Goal: Task Accomplishment & Management: Manage account settings

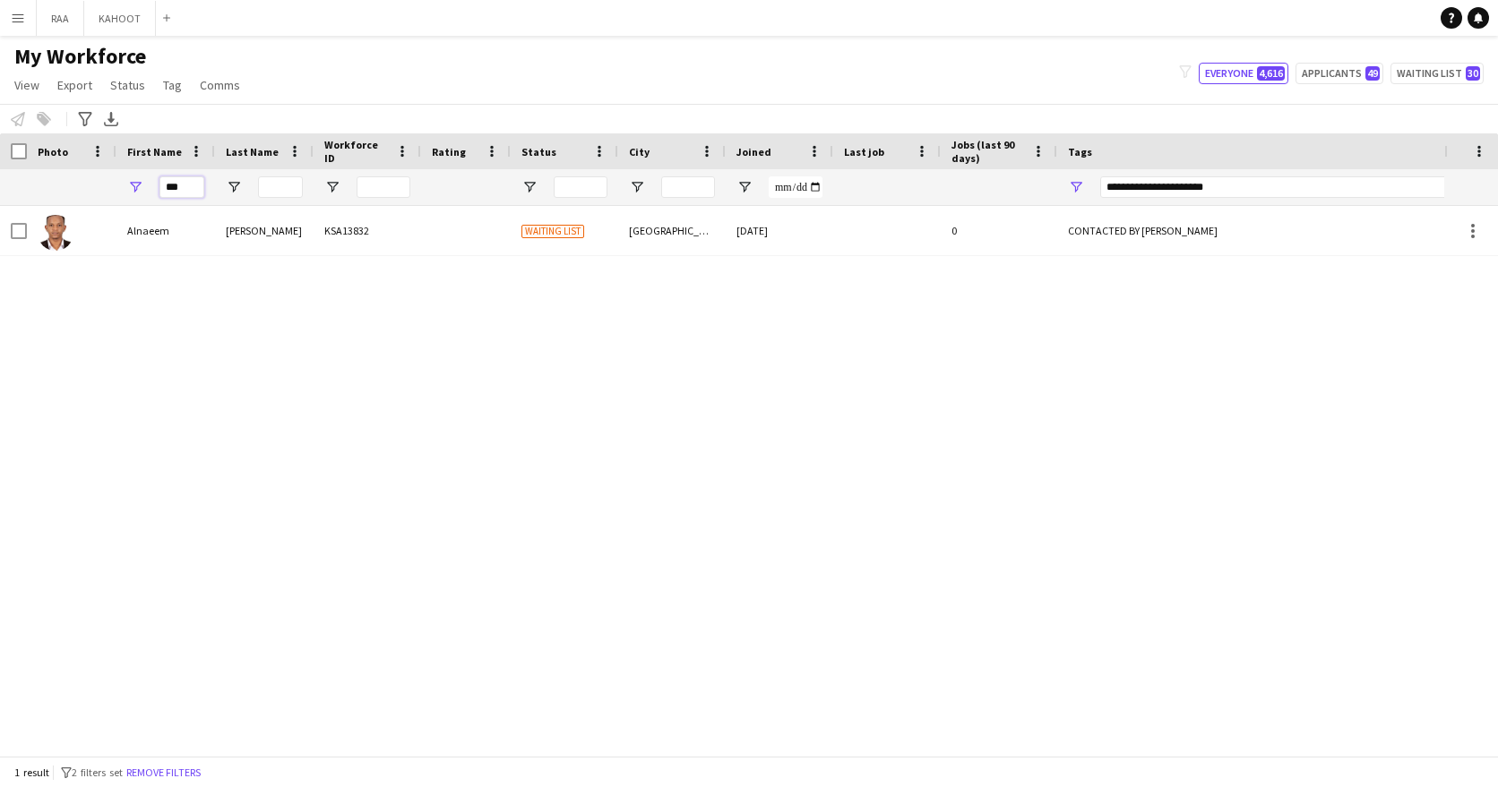
drag, startPoint x: 193, startPoint y: 189, endPoint x: 129, endPoint y: 187, distance: 63.6
click at [129, 187] on div "***" at bounding box center [165, 187] width 99 height 36
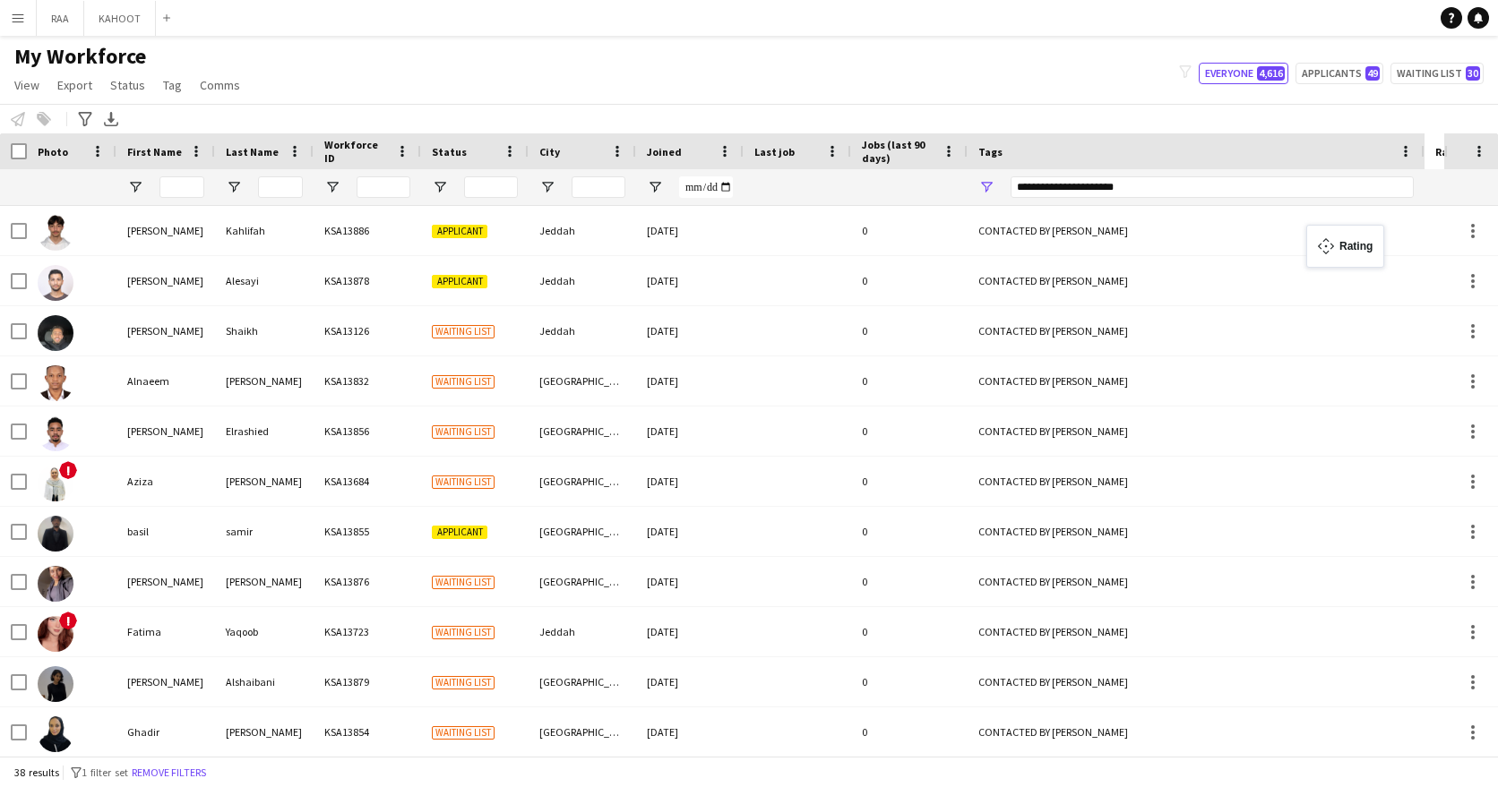
drag, startPoint x: 456, startPoint y: 152, endPoint x: 1314, endPoint y: 236, distance: 862.3
drag, startPoint x: 995, startPoint y: 148, endPoint x: 1370, endPoint y: 156, distance: 374.6
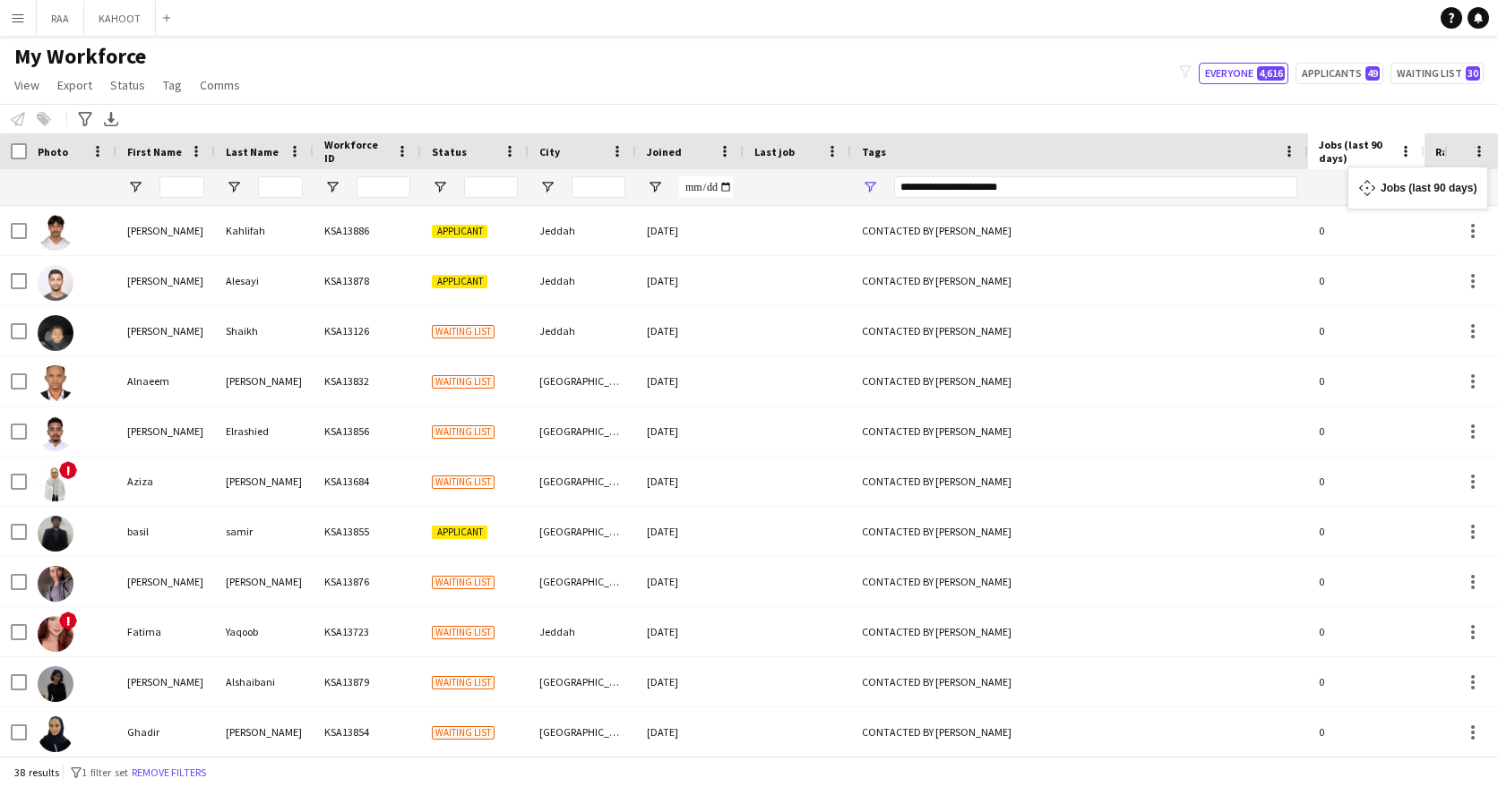
drag, startPoint x: 894, startPoint y: 154, endPoint x: 1356, endPoint y: 176, distance: 462.8
click at [189, 191] on input "First Name Filter Input" at bounding box center [181, 187] width 45 height 22
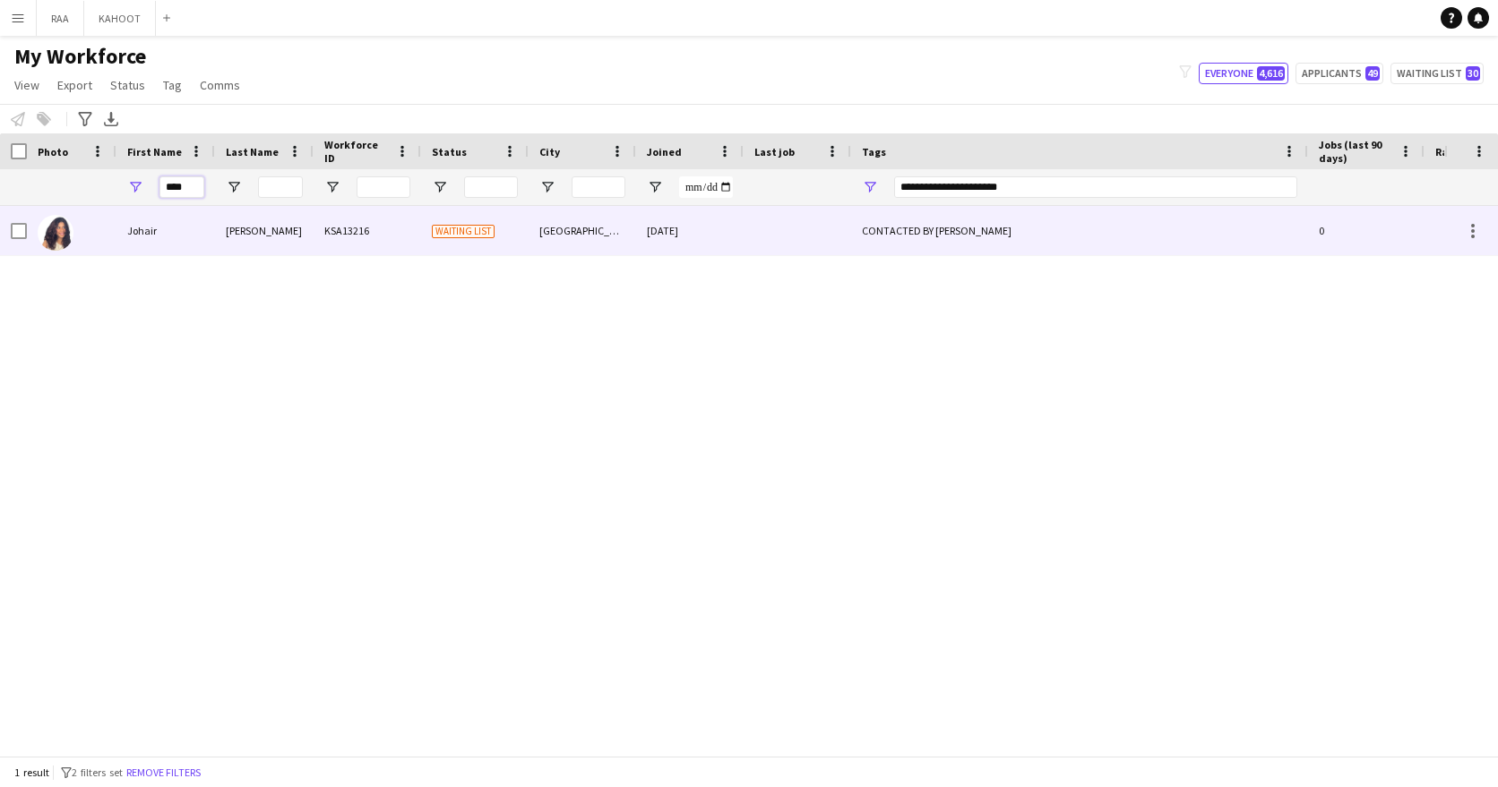
type input "****"
click at [220, 240] on div "[PERSON_NAME]" at bounding box center [264, 230] width 99 height 49
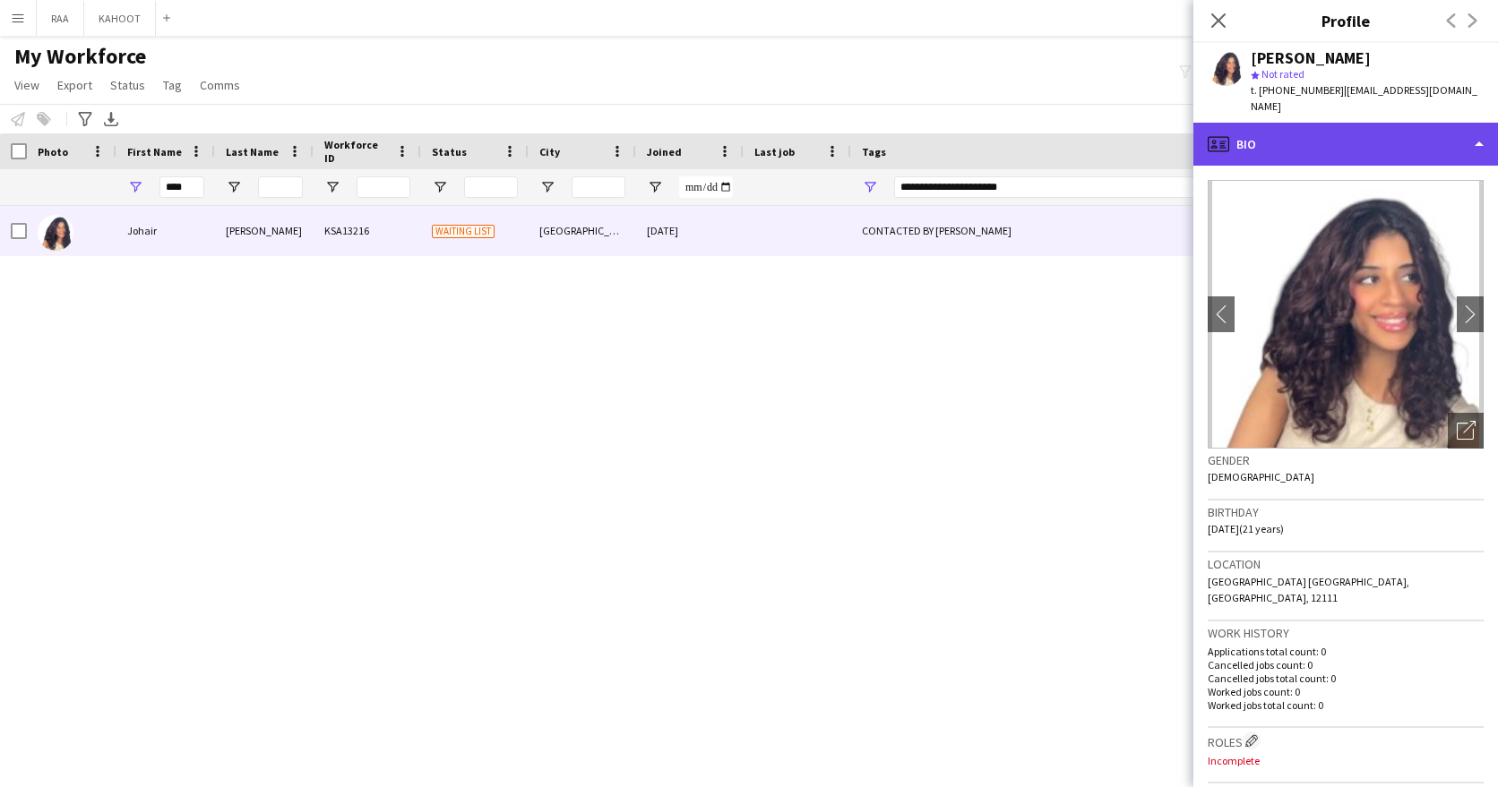
click at [1343, 129] on div "profile Bio" at bounding box center [1345, 144] width 305 height 43
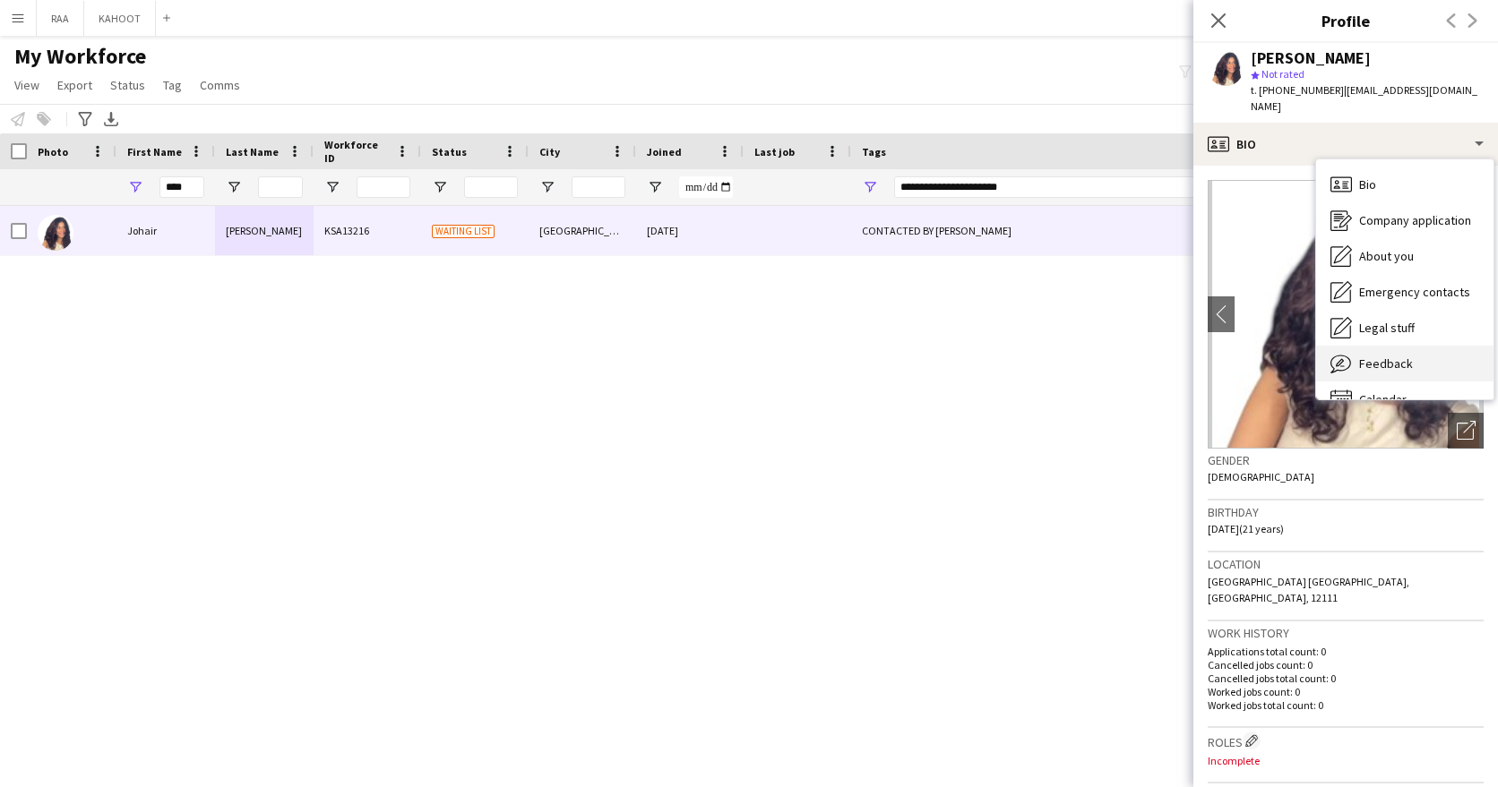
click at [1385, 356] on span "Feedback" at bounding box center [1386, 364] width 54 height 16
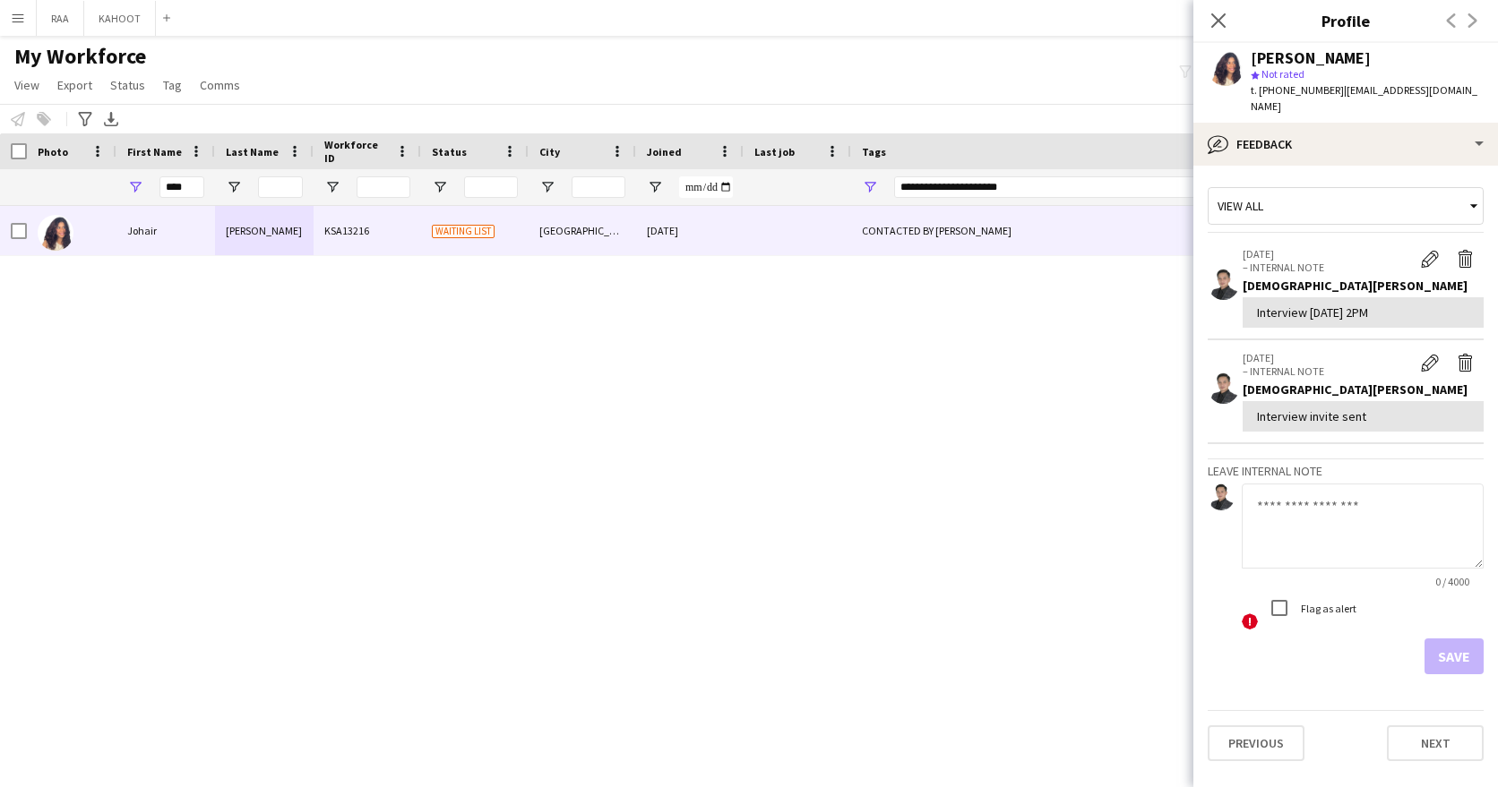
click at [1338, 552] on div at bounding box center [1363, 528] width 242 height 88
drag, startPoint x: 1415, startPoint y: 288, endPoint x: 1249, endPoint y: 301, distance: 167.1
click at [1249, 301] on div "Interview [DATE] 2PM" at bounding box center [1363, 312] width 241 height 30
click at [1318, 523] on textarea at bounding box center [1363, 526] width 242 height 85
type textarea "**********"
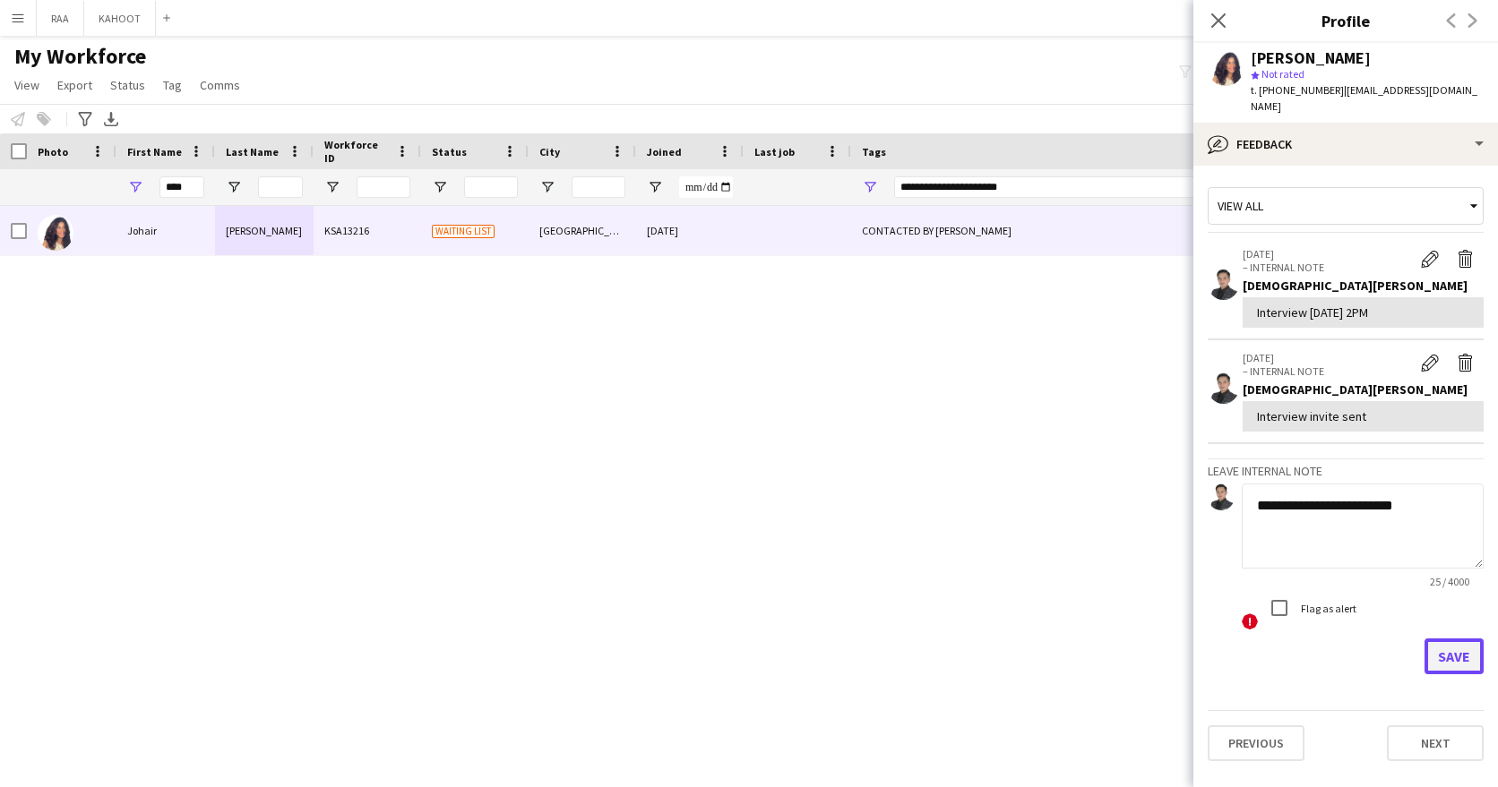
click at [1453, 639] on button "Save" at bounding box center [1453, 657] width 59 height 36
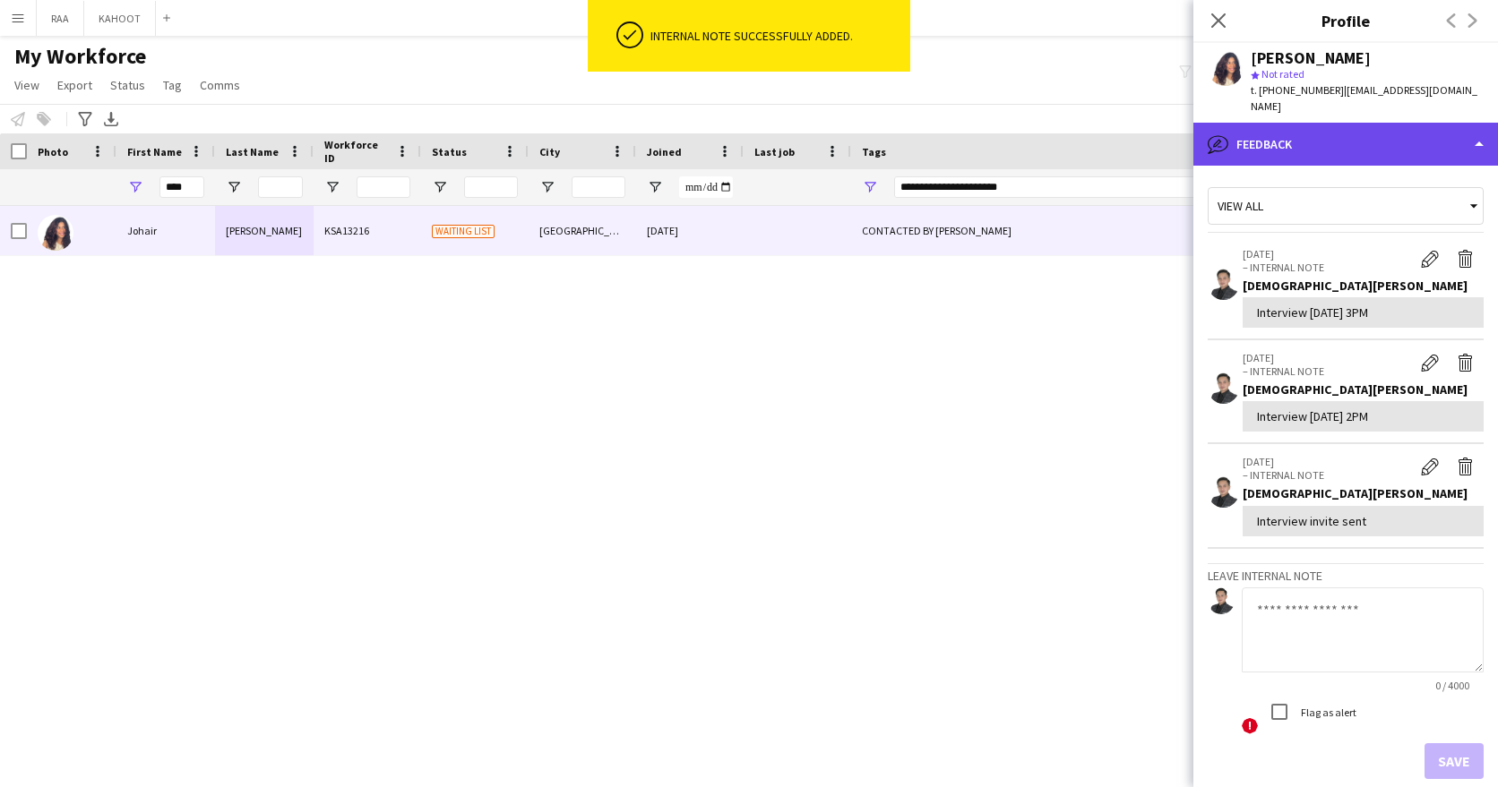
click at [1378, 128] on div "bubble-pencil Feedback" at bounding box center [1345, 144] width 305 height 43
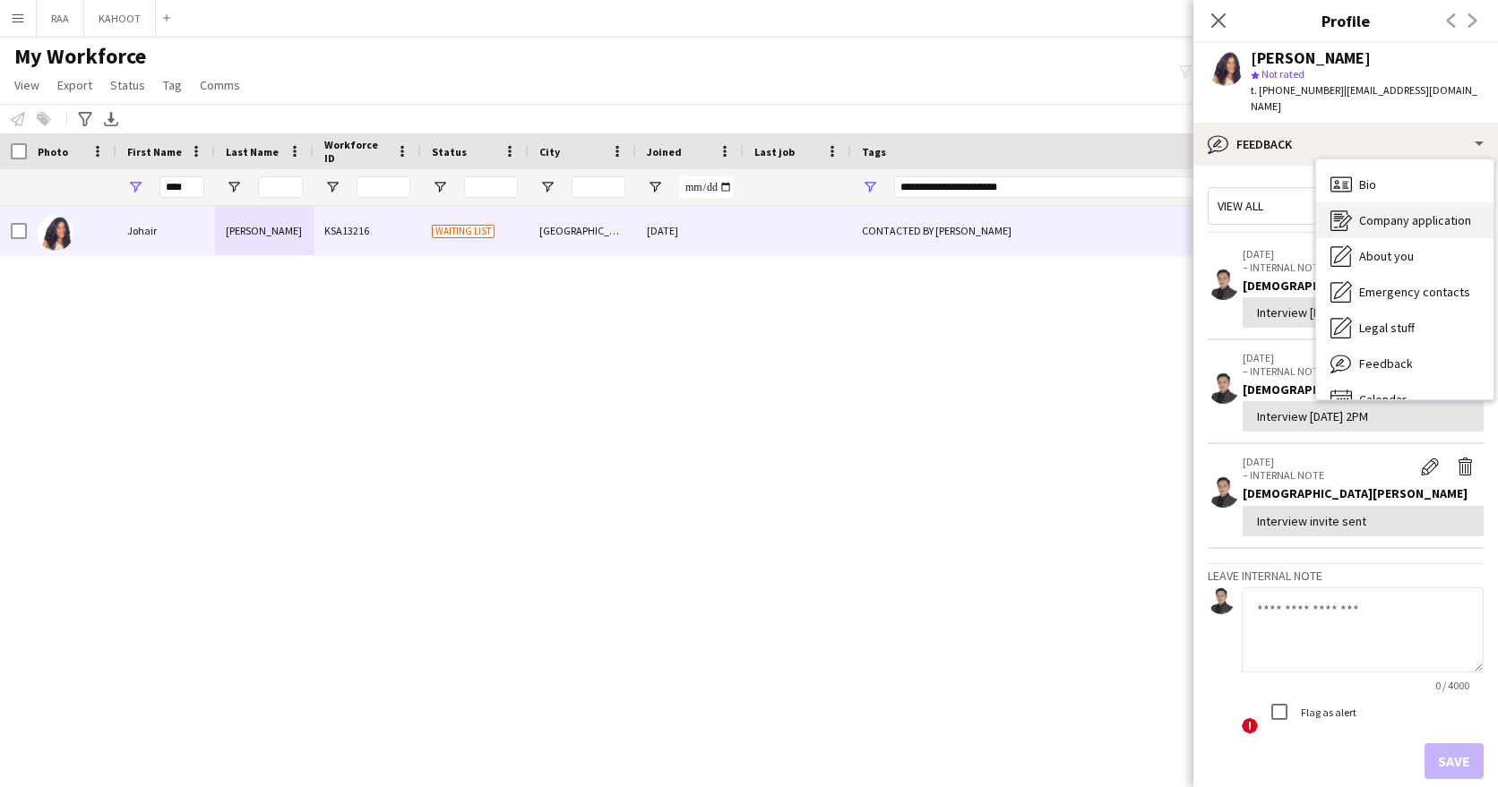
click at [1383, 219] on div "Company application Company application" at bounding box center [1404, 220] width 177 height 36
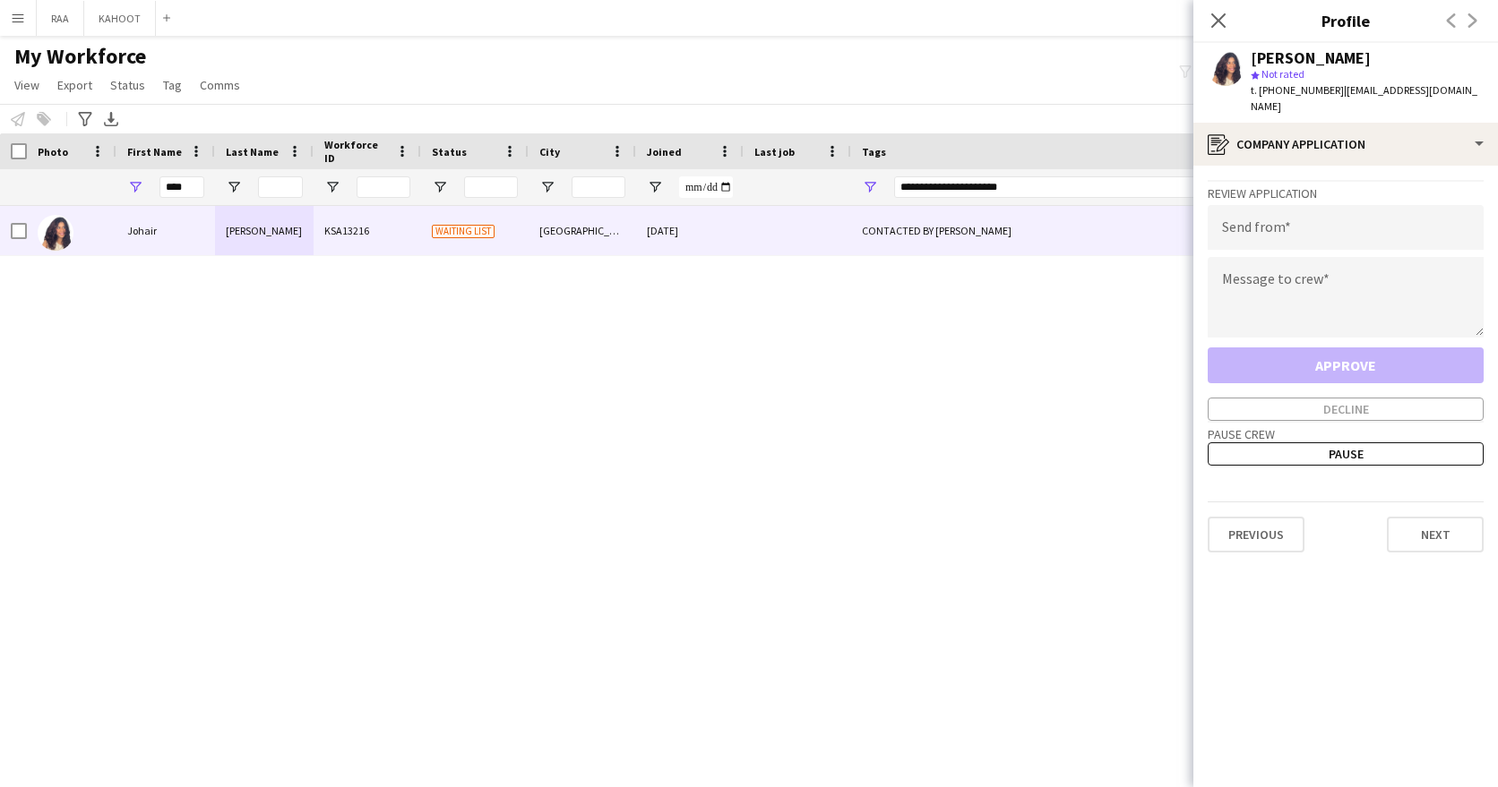
click at [1338, 185] on h3 "Review Application" at bounding box center [1346, 193] width 276 height 16
click at [1338, 185] on div "Review Application Send from Message to crew Approve Decline" at bounding box center [1346, 300] width 276 height 241
click at [1338, 210] on input "email" at bounding box center [1346, 227] width 276 height 45
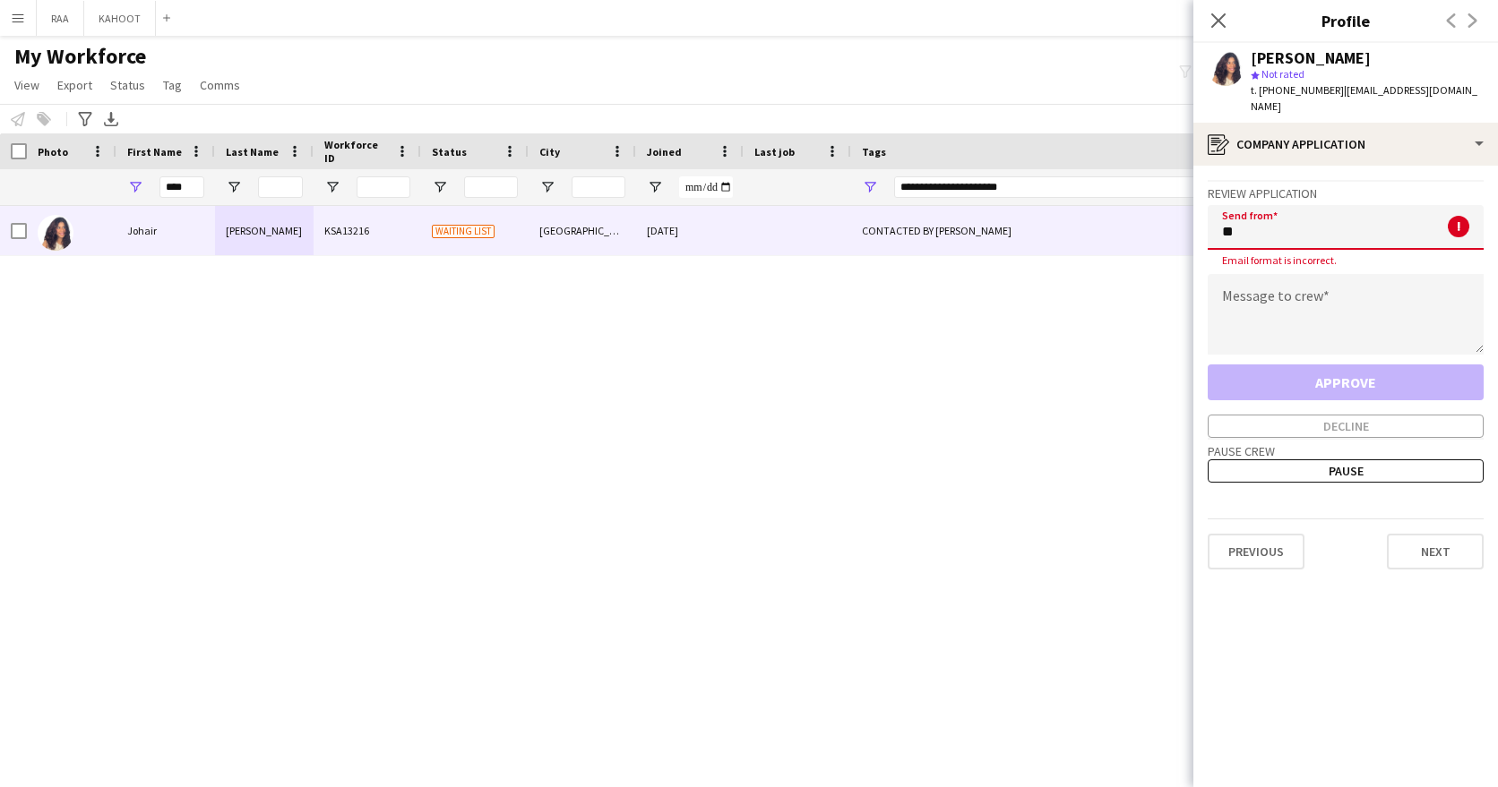
type input "*"
click at [1224, 11] on app-icon "Close pop-in" at bounding box center [1219, 21] width 26 height 26
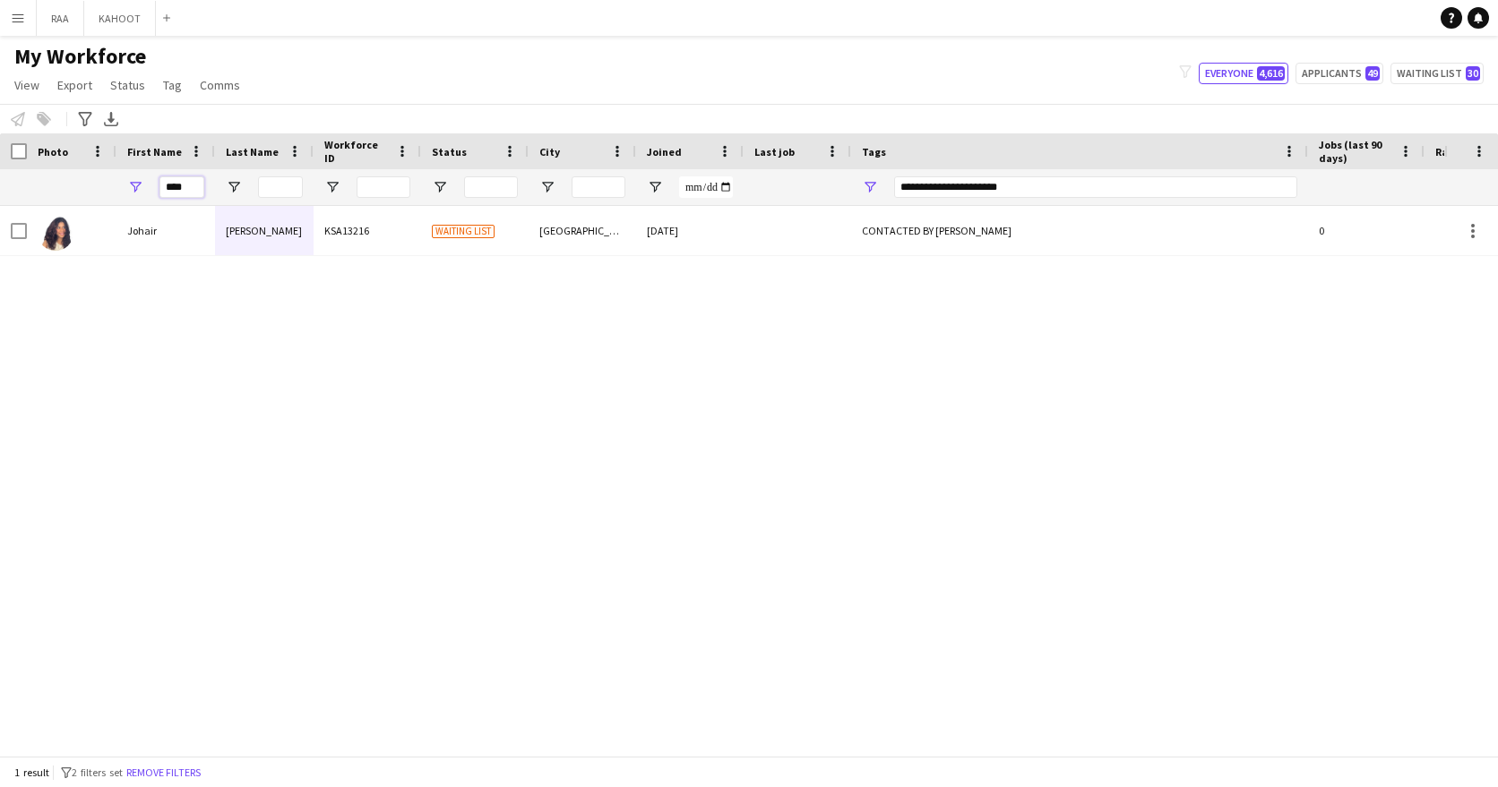
click at [183, 190] on input "****" at bounding box center [181, 187] width 45 height 22
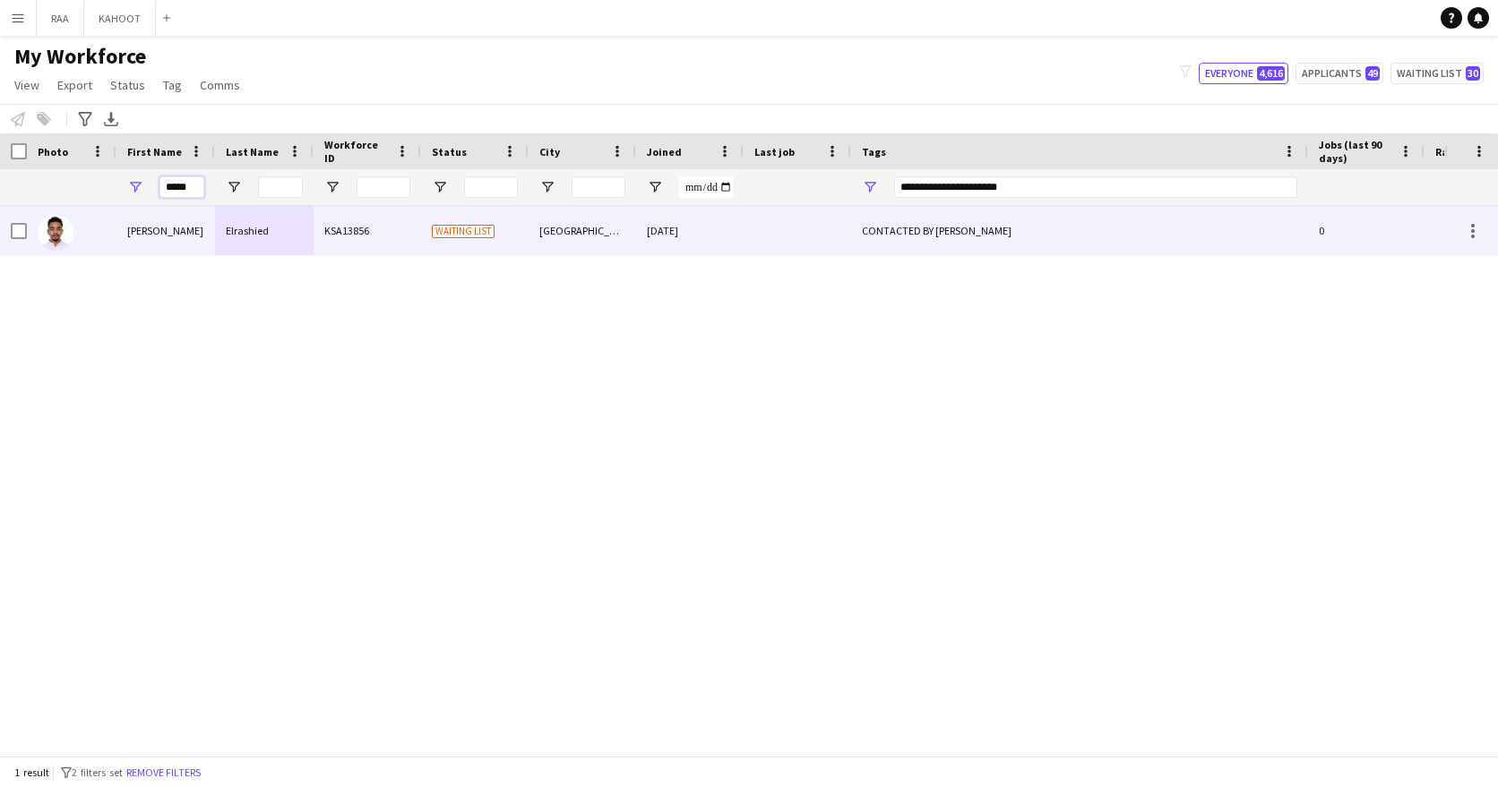
type input "*****"
click at [275, 250] on div "Elrashied" at bounding box center [264, 230] width 99 height 49
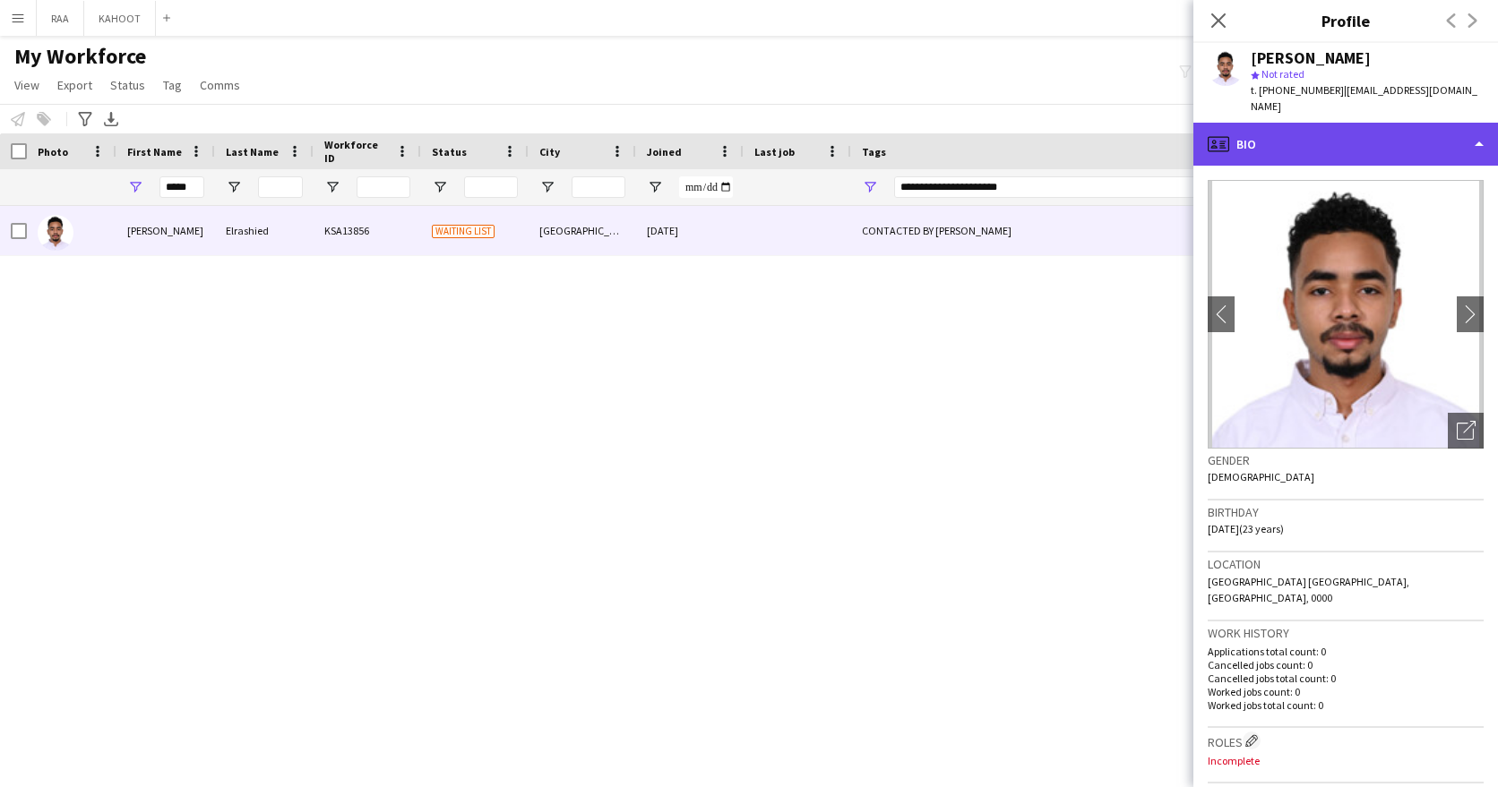
click at [1382, 128] on div "profile Bio" at bounding box center [1345, 144] width 305 height 43
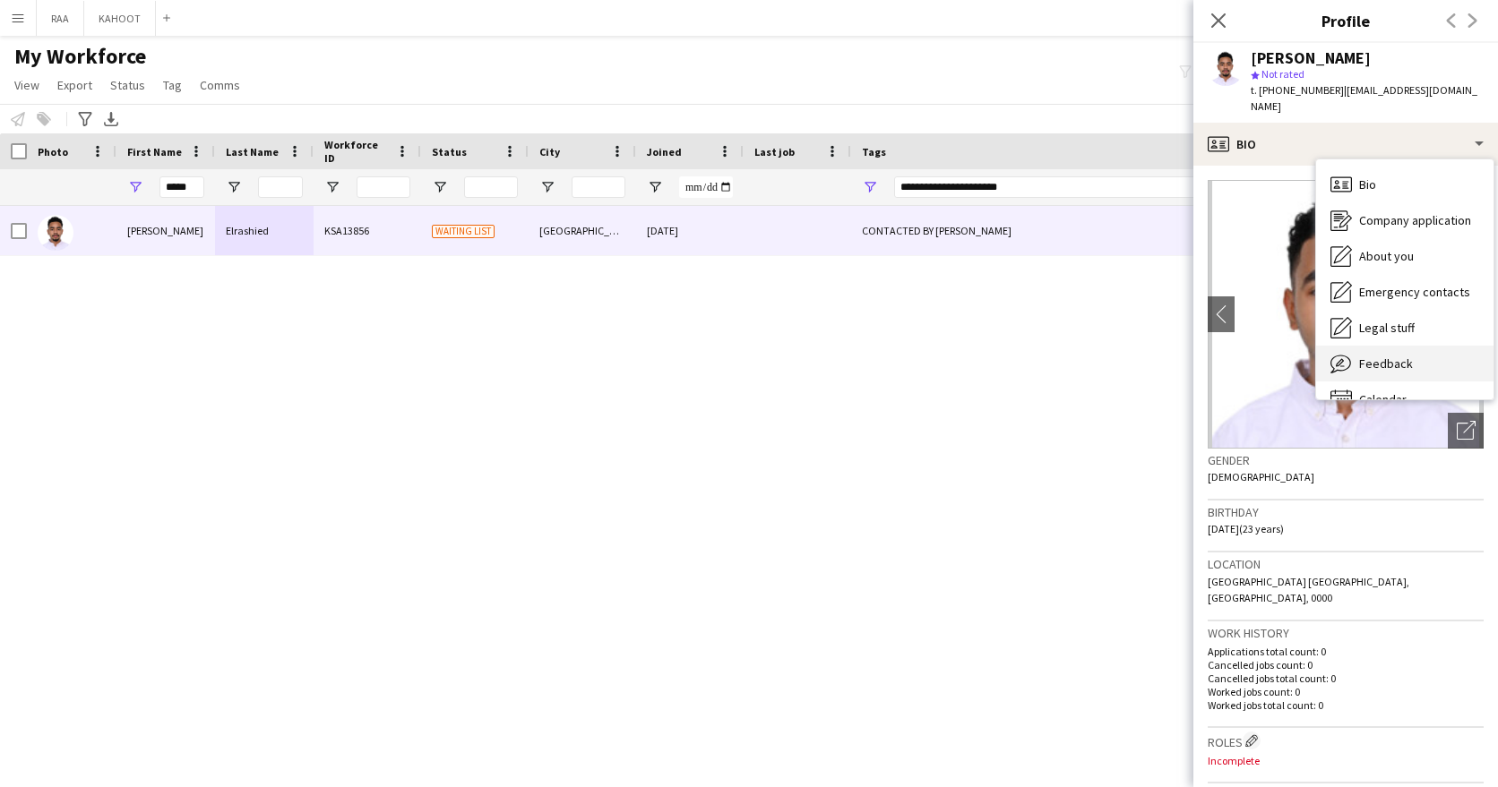
click at [1409, 346] on div "Feedback Feedback" at bounding box center [1404, 364] width 177 height 36
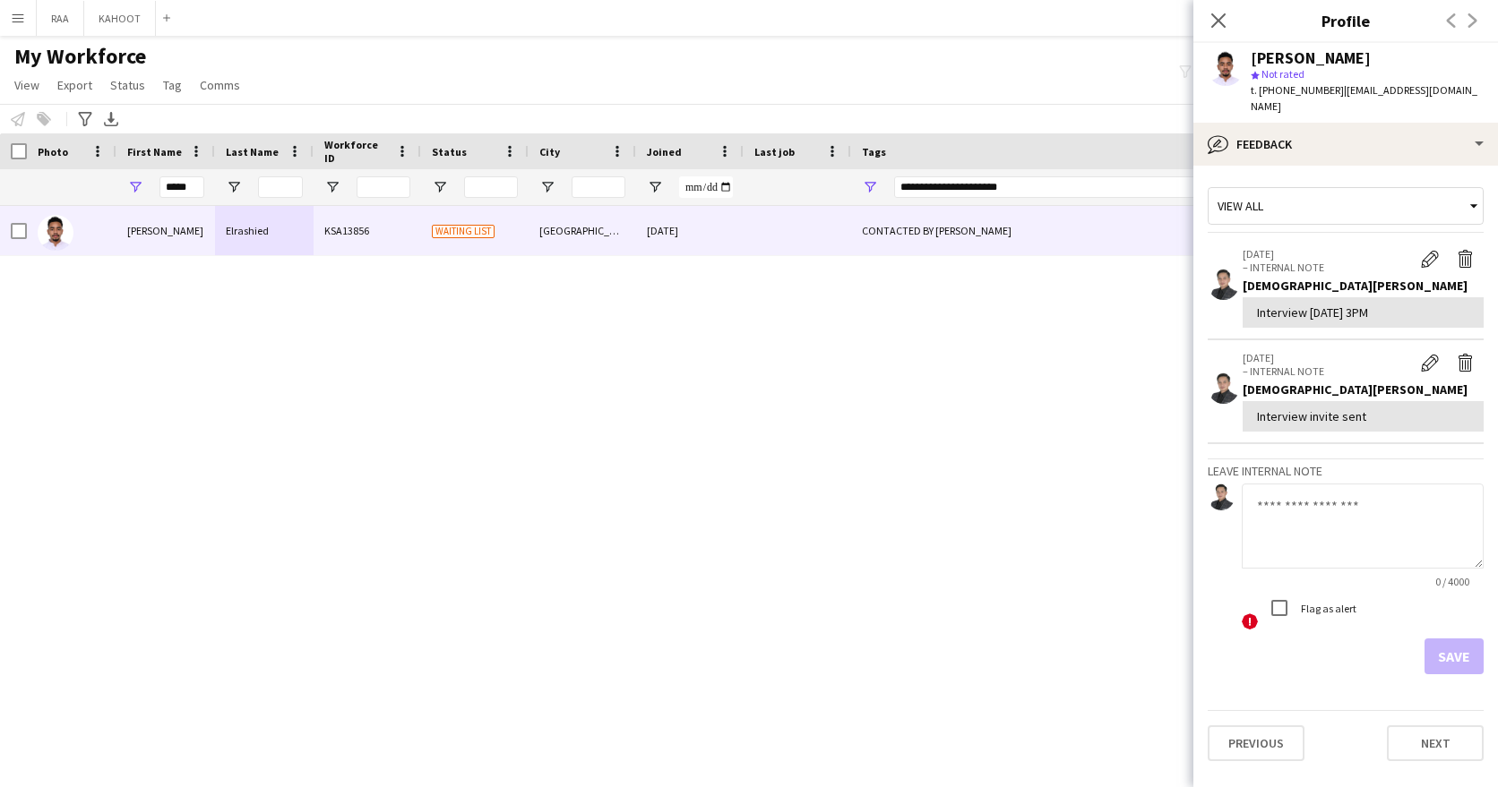
click at [1328, 522] on textarea at bounding box center [1363, 526] width 242 height 85
